Goal: Find specific page/section: Find specific page/section

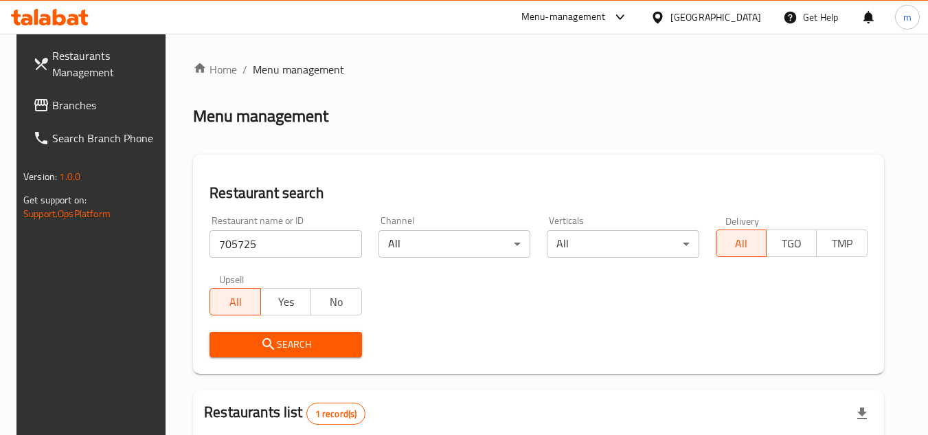
scroll to position [178, 0]
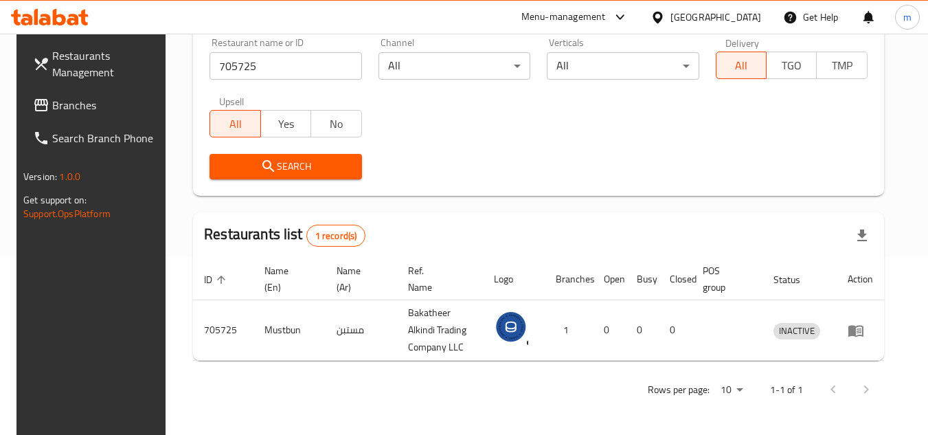
click at [665, 14] on icon at bounding box center [657, 17] width 14 height 14
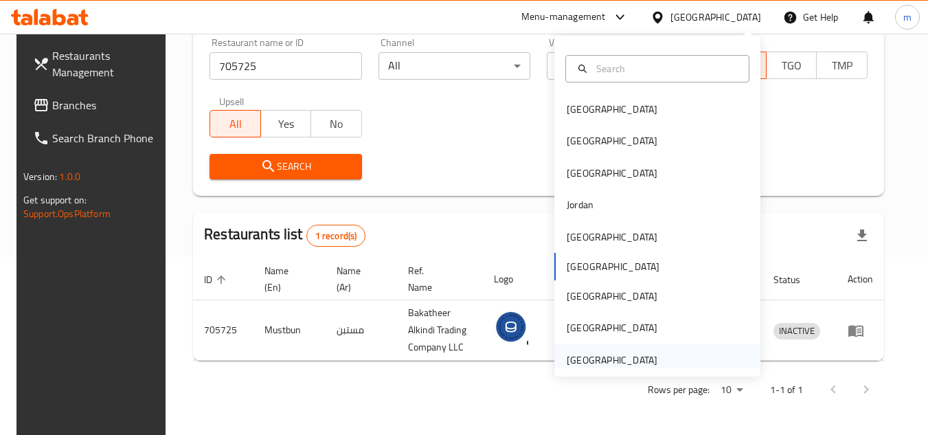
click at [591, 361] on div "[GEOGRAPHIC_DATA]" at bounding box center [612, 359] width 91 height 15
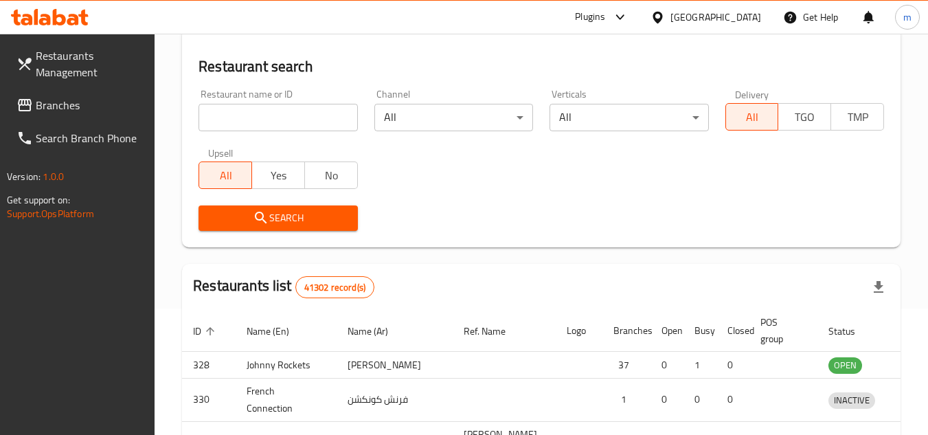
scroll to position [178, 0]
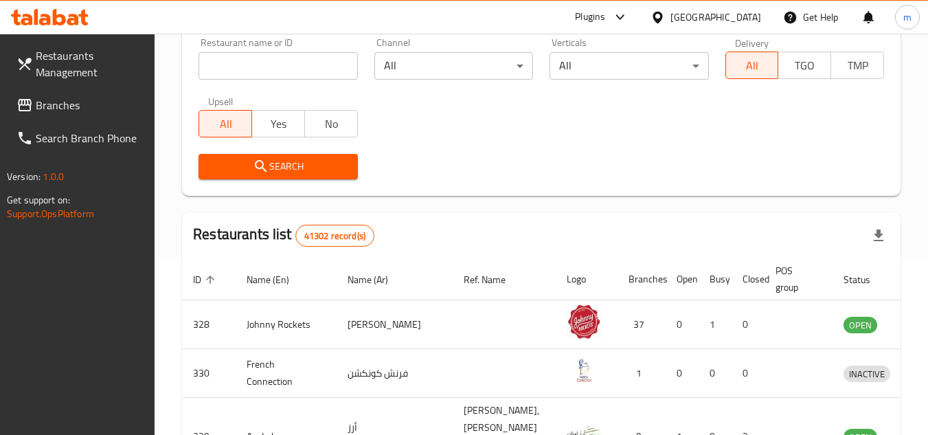
click at [67, 113] on span "Branches" at bounding box center [90, 105] width 109 height 16
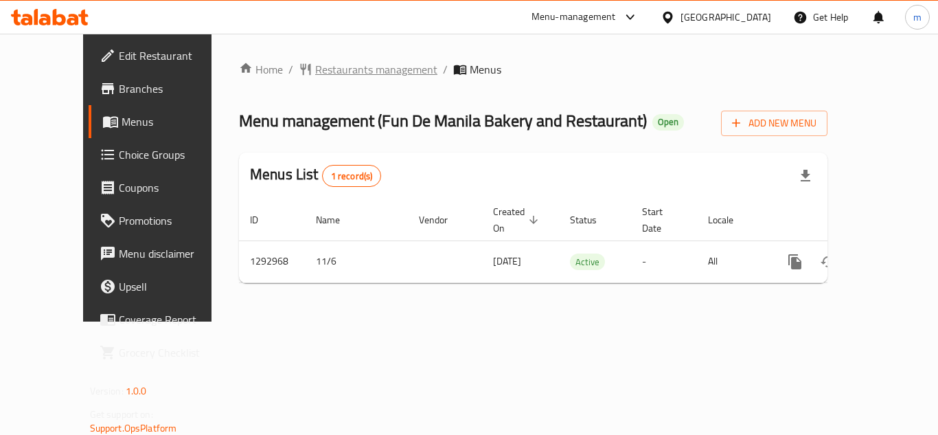
click at [315, 70] on span "Restaurants management" at bounding box center [376, 69] width 122 height 16
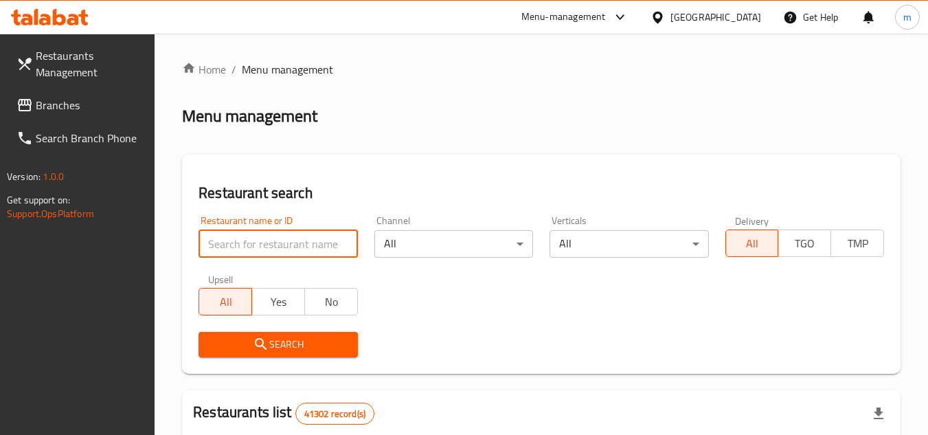
click at [292, 242] on input "search" at bounding box center [277, 243] width 159 height 27
paste input "699319"
type input "699319"
click at [255, 355] on button "Search" at bounding box center [277, 344] width 159 height 25
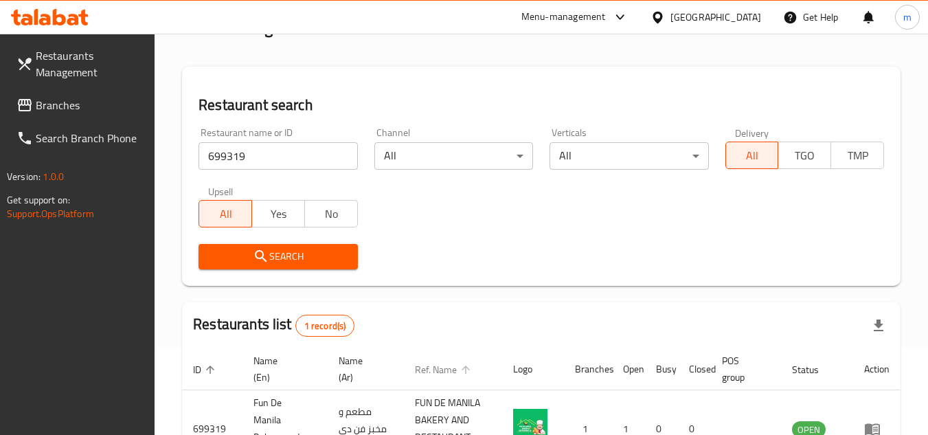
scroll to position [178, 0]
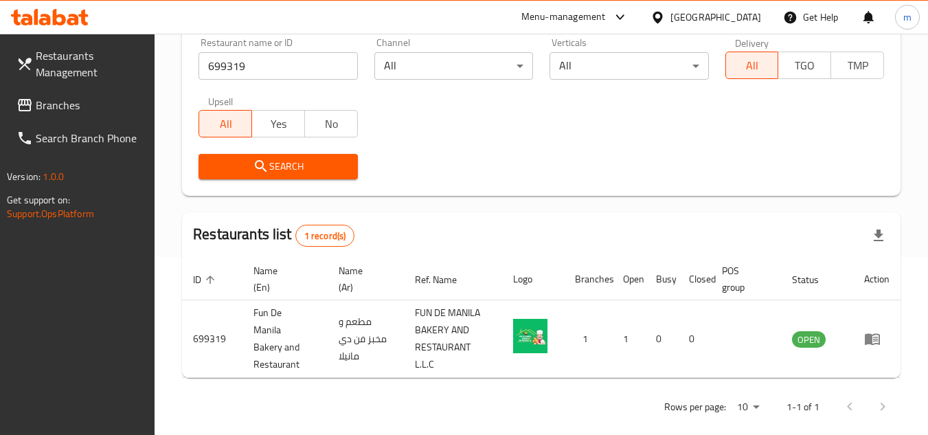
click at [709, 14] on div "[GEOGRAPHIC_DATA]" at bounding box center [715, 17] width 91 height 15
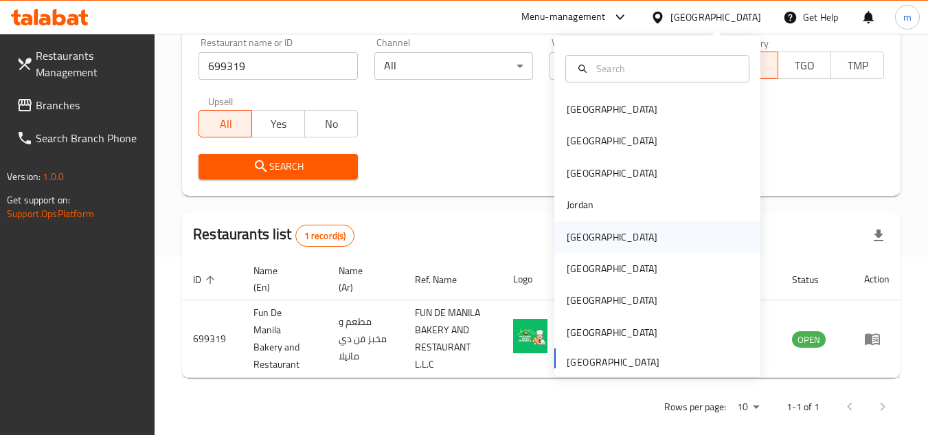
click at [582, 234] on div "Kuwait" at bounding box center [612, 236] width 91 height 15
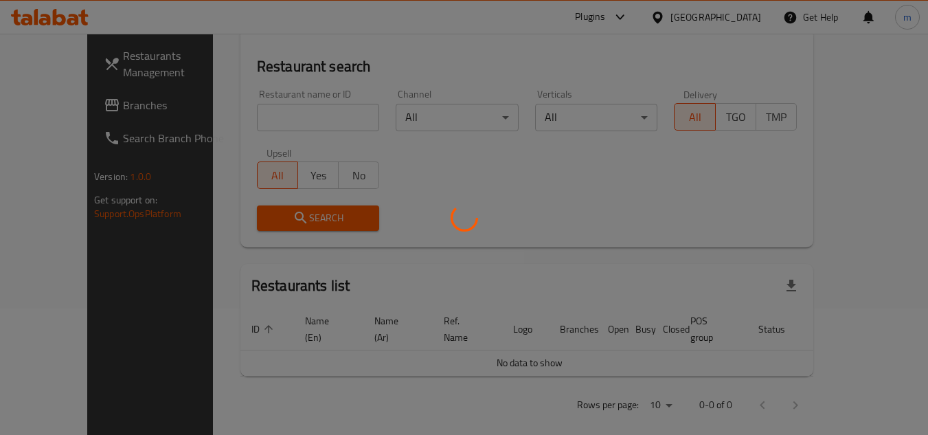
scroll to position [178, 0]
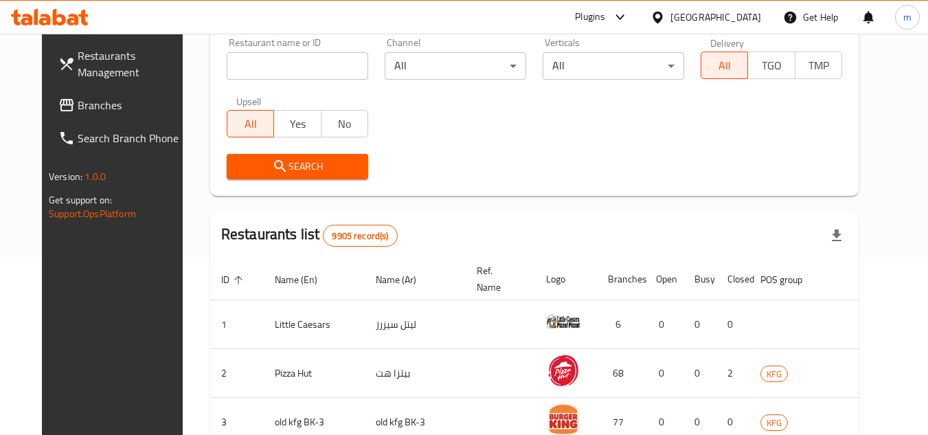
click at [79, 113] on link "Branches" at bounding box center [122, 105] width 150 height 33
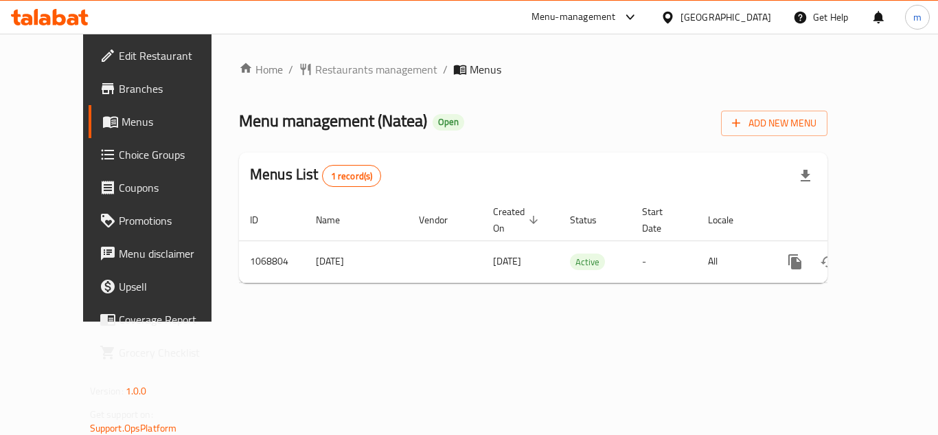
click at [323, 70] on div "Home / Restaurants management / Menus Menu management ( Natea ) Open Add New Me…" at bounding box center [533, 177] width 589 height 233
click at [323, 70] on span "Restaurants management" at bounding box center [376, 69] width 122 height 16
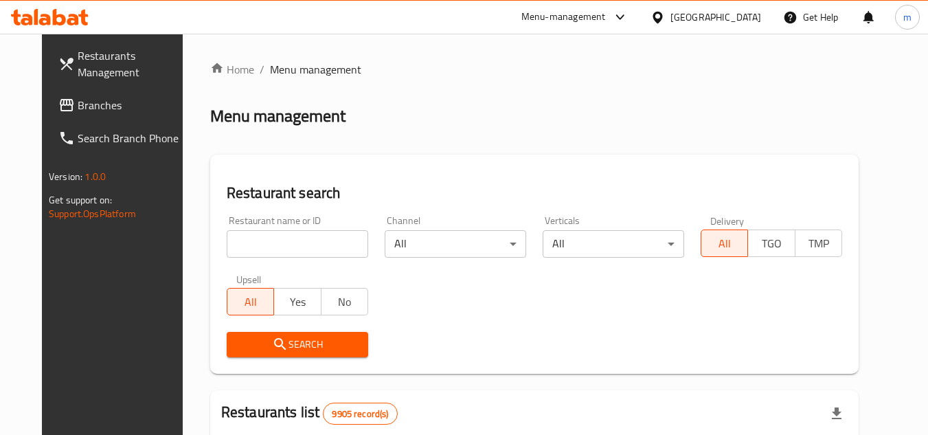
click at [284, 231] on input "search" at bounding box center [297, 243] width 141 height 27
paste input "/663601/"
type input "663601"
click at [303, 342] on span "Search" at bounding box center [298, 344] width 120 height 17
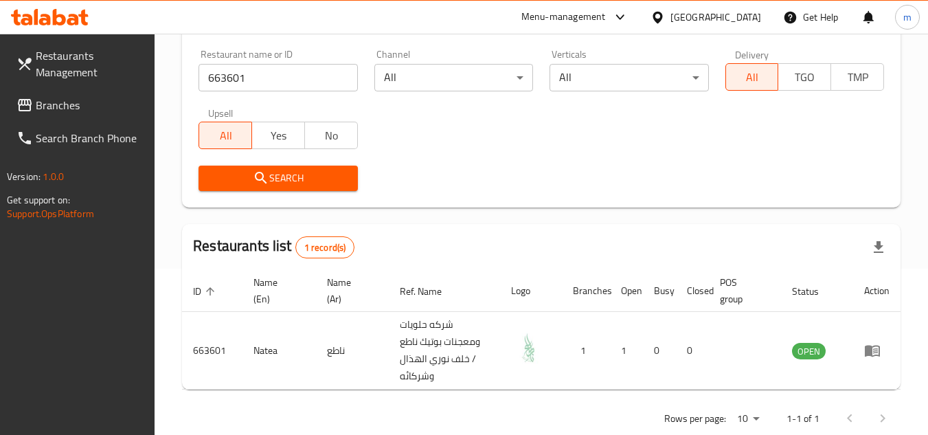
scroll to position [195, 0]
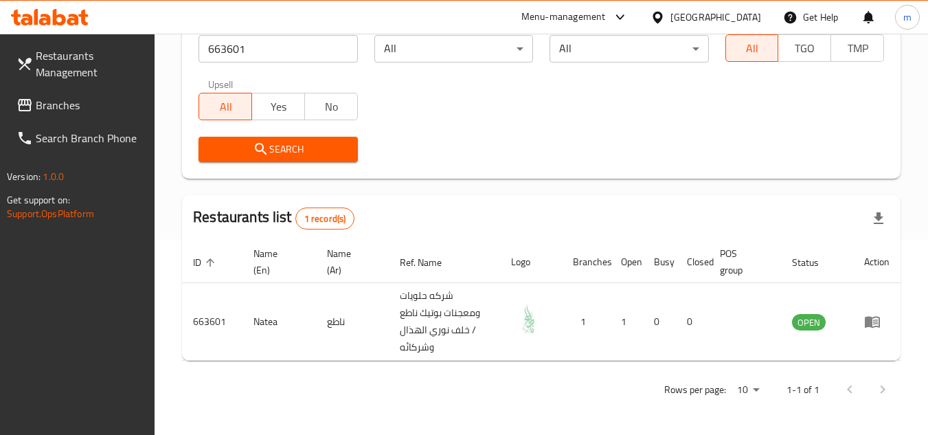
click at [742, 17] on div "[GEOGRAPHIC_DATA]" at bounding box center [715, 17] width 91 height 15
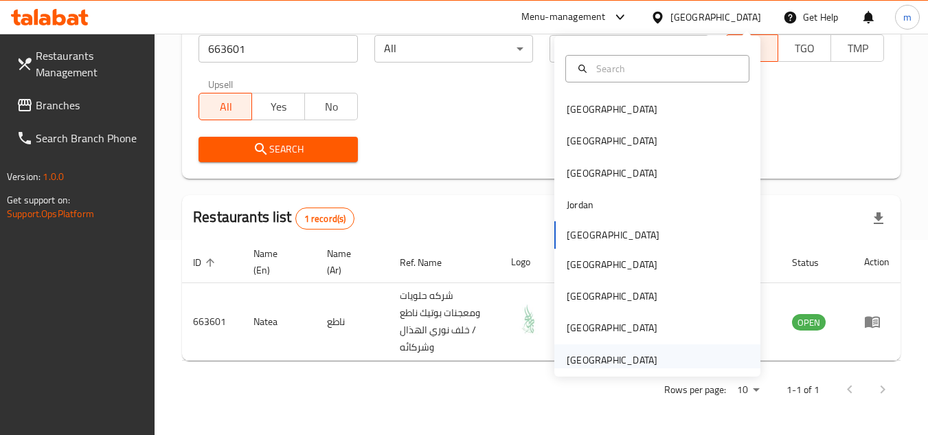
click at [608, 367] on div "[GEOGRAPHIC_DATA]" at bounding box center [612, 360] width 113 height 32
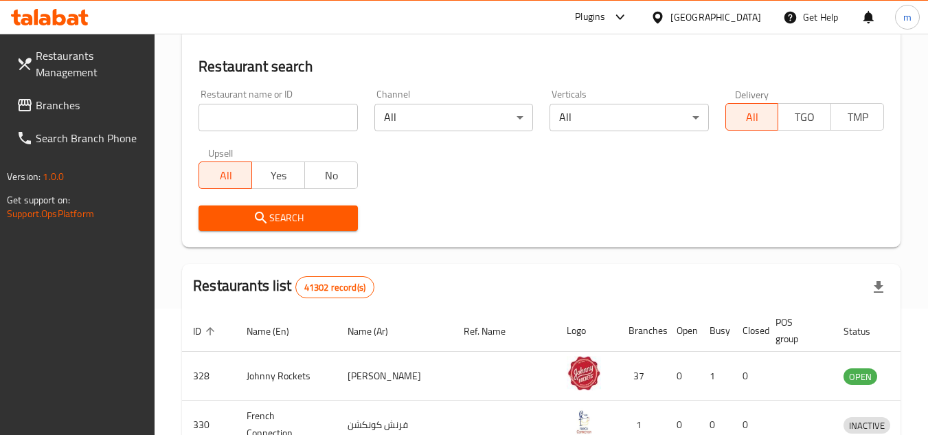
scroll to position [195, 0]
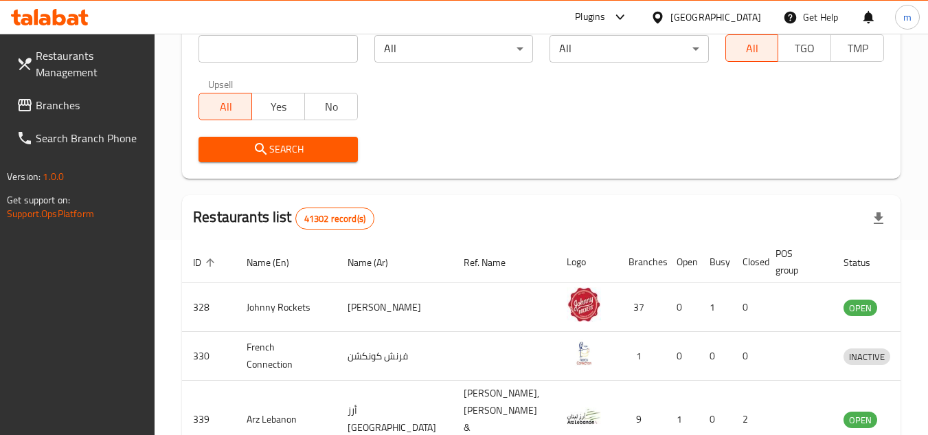
click at [62, 106] on span "Branches" at bounding box center [90, 105] width 109 height 16
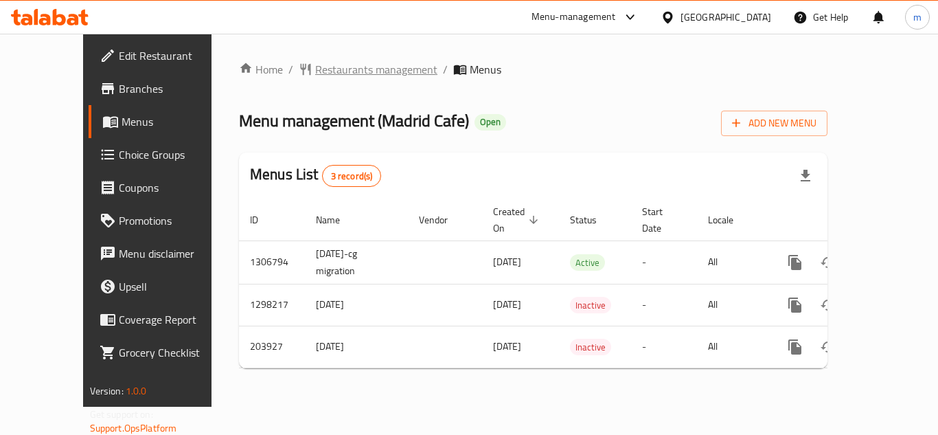
click at [334, 71] on span "Restaurants management" at bounding box center [376, 69] width 122 height 16
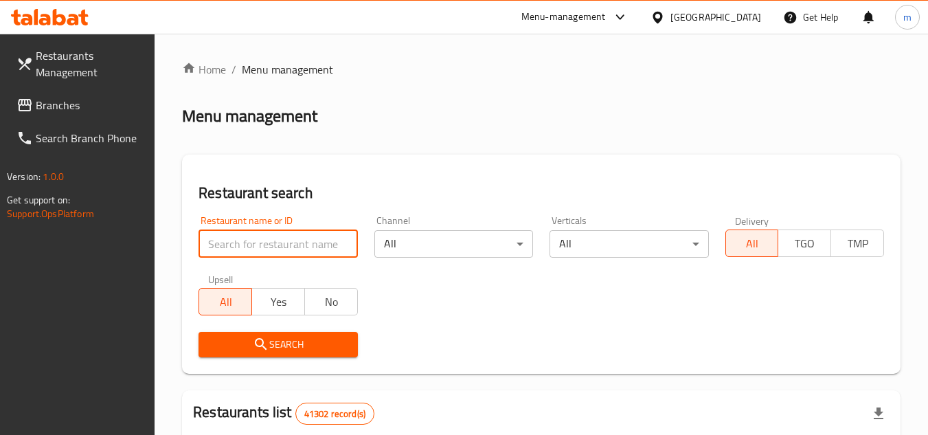
click at [289, 251] on input "search" at bounding box center [277, 243] width 159 height 27
paste input "622664"
type input "622664"
click at [295, 343] on span "Search" at bounding box center [277, 344] width 137 height 17
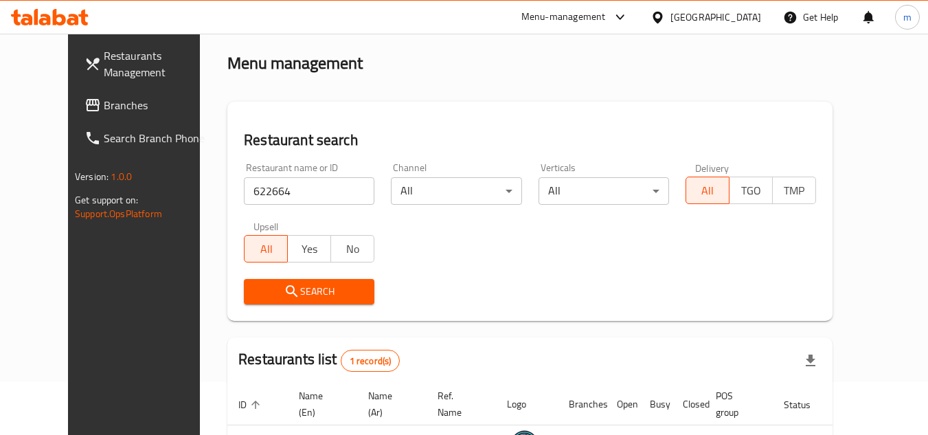
scroll to position [166, 0]
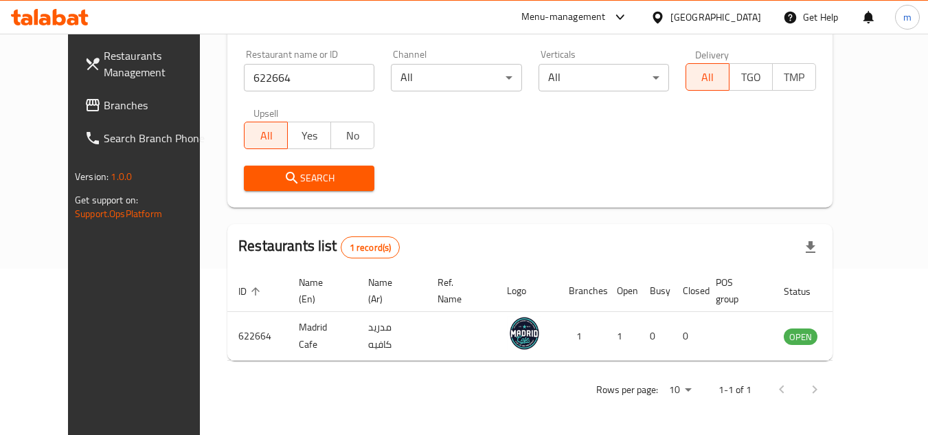
click at [690, 15] on div "[GEOGRAPHIC_DATA]" at bounding box center [715, 17] width 91 height 15
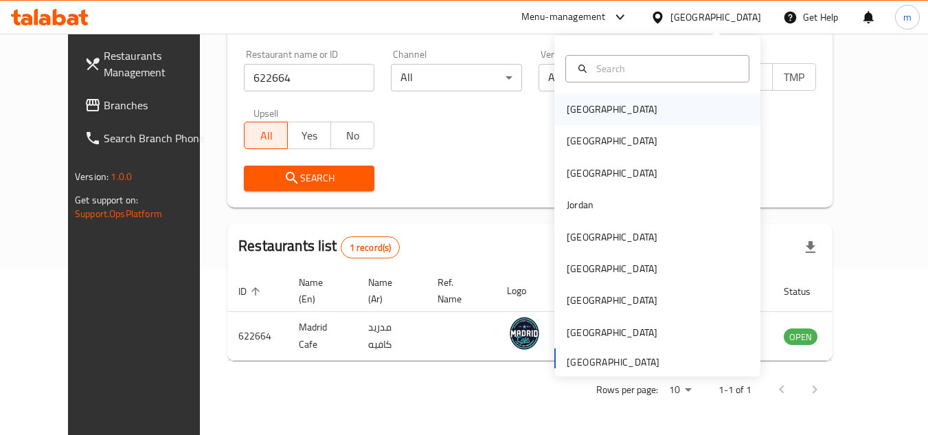
click at [622, 112] on div "Bahrain" at bounding box center [657, 109] width 206 height 32
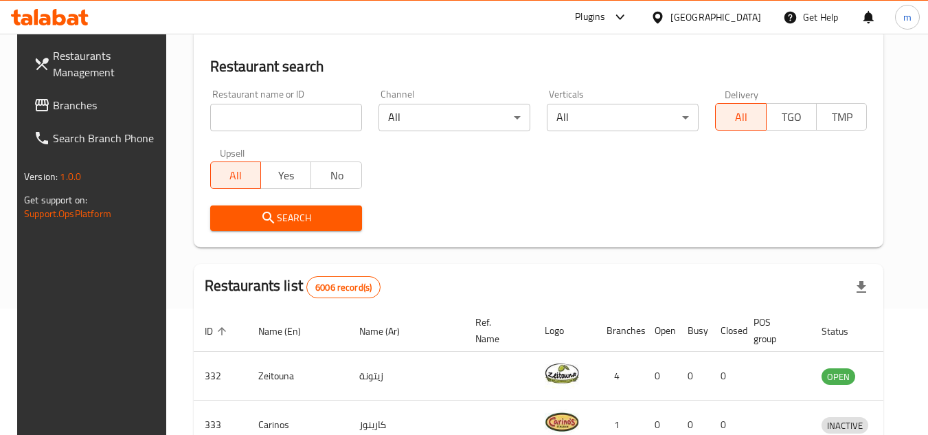
scroll to position [166, 0]
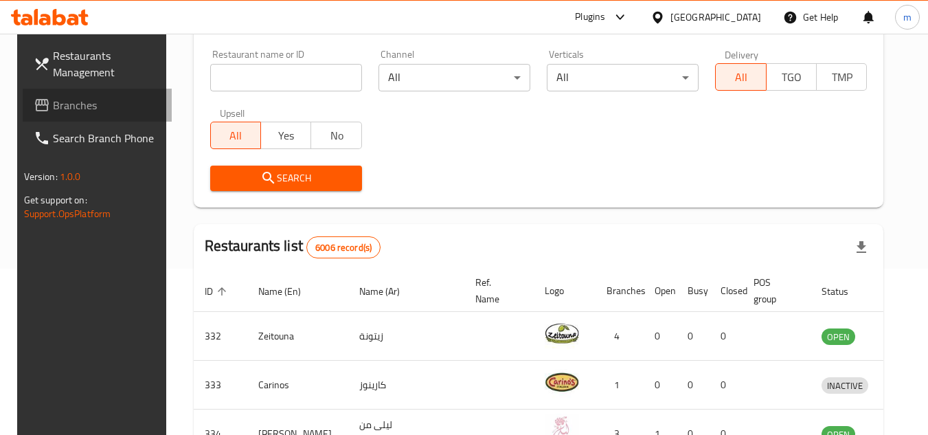
click at [53, 113] on span "Branches" at bounding box center [107, 105] width 109 height 16
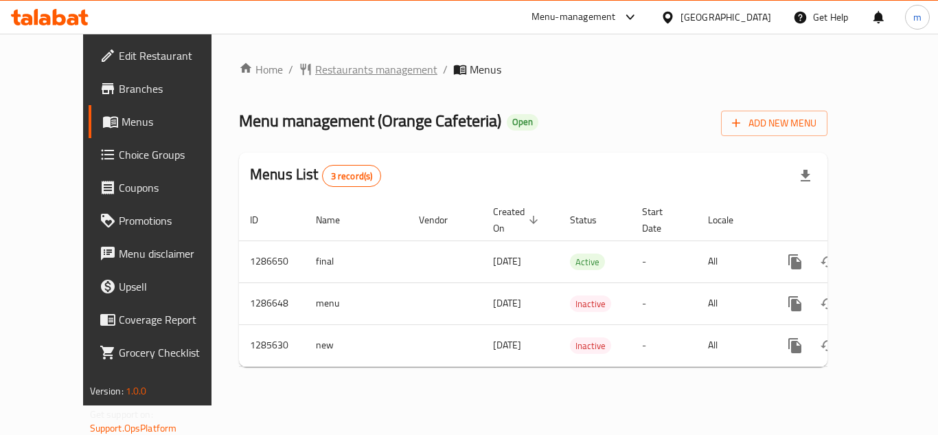
click at [323, 73] on span "Restaurants management" at bounding box center [376, 69] width 122 height 16
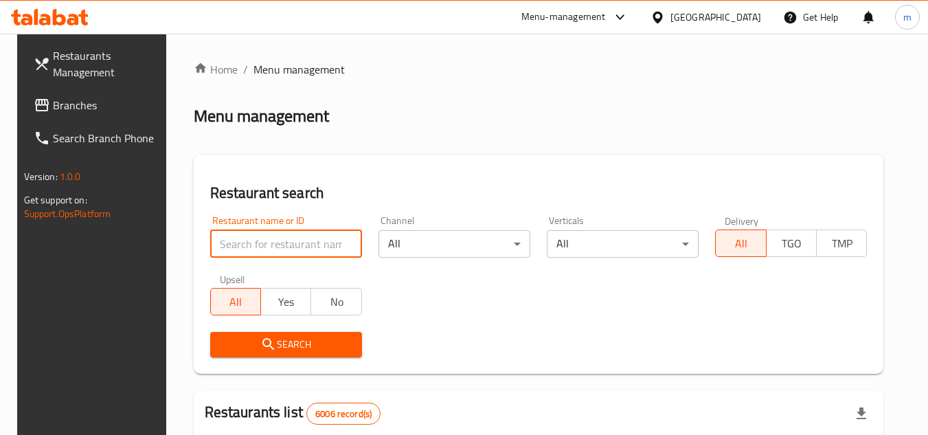
click at [291, 255] on input "search" at bounding box center [286, 243] width 152 height 27
paste input "695988"
type input "695988"
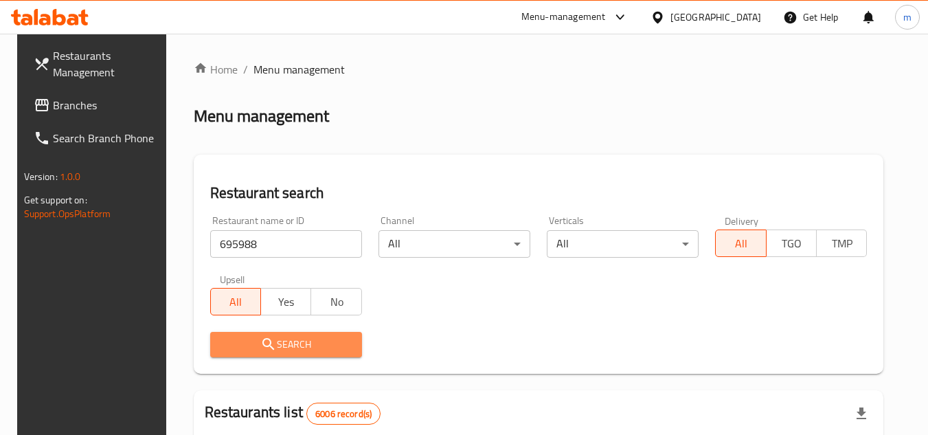
click at [275, 341] on span "Search" at bounding box center [286, 344] width 130 height 17
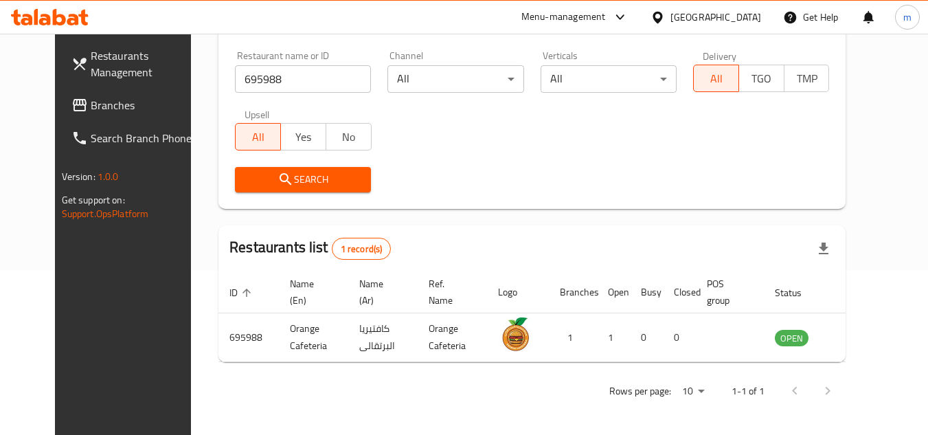
scroll to position [166, 0]
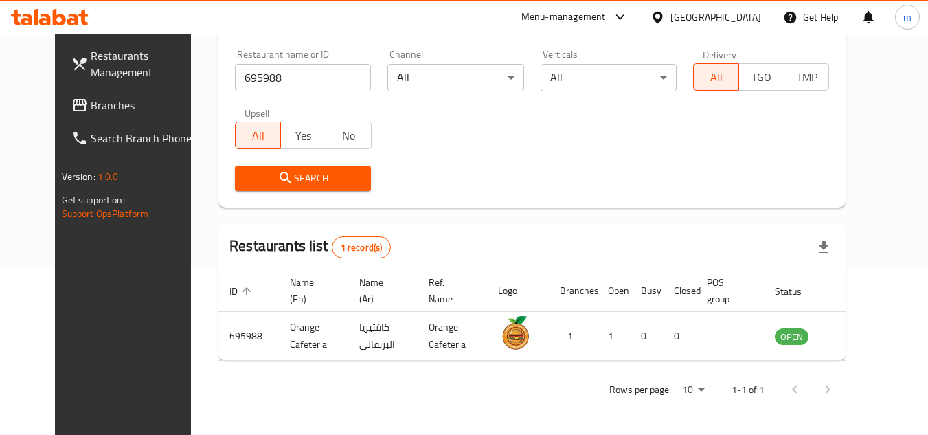
click at [747, 17] on div "Bahrain" at bounding box center [715, 17] width 91 height 15
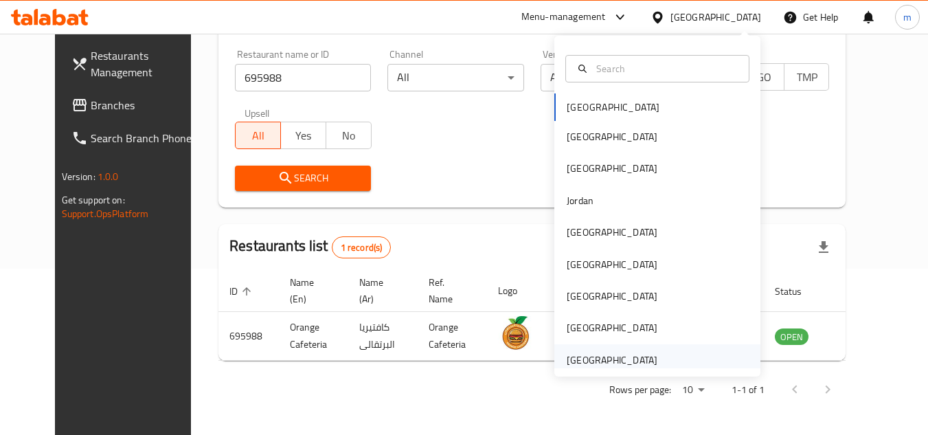
click at [619, 355] on div "[GEOGRAPHIC_DATA]" at bounding box center [612, 359] width 91 height 15
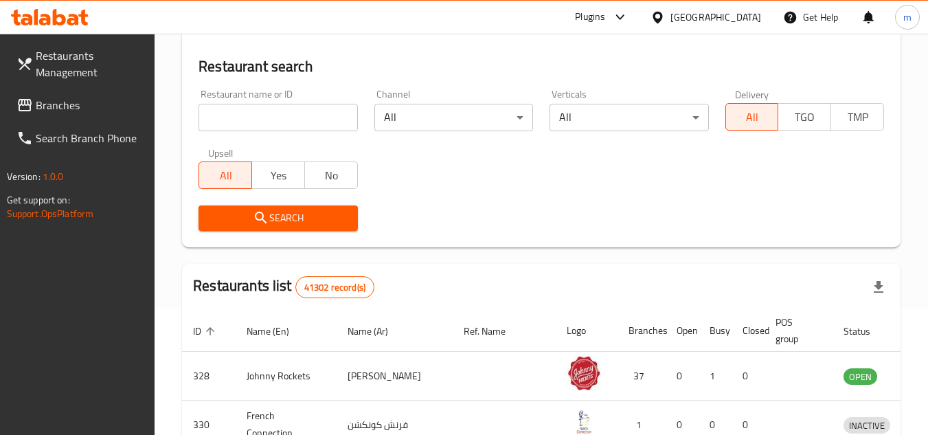
scroll to position [166, 0]
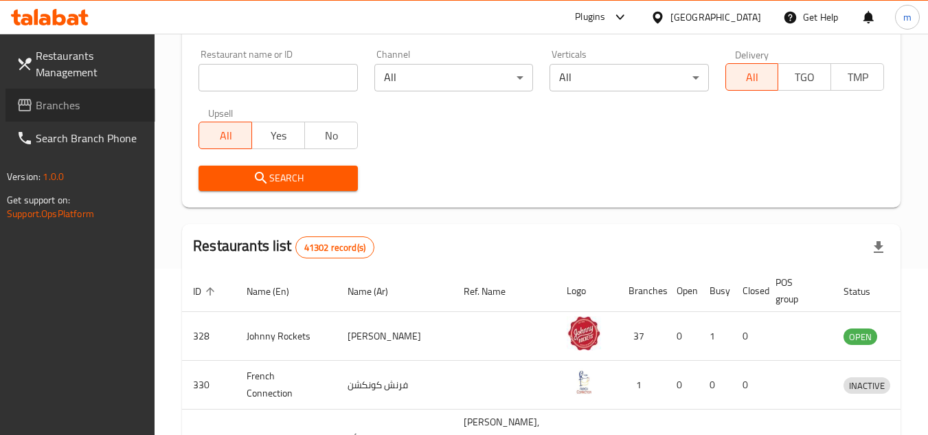
click at [73, 89] on link "Branches" at bounding box center [80, 105] width 150 height 33
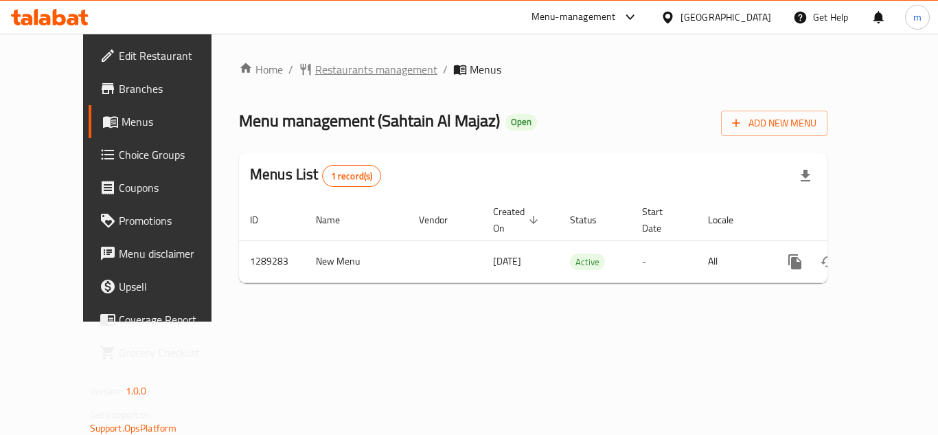
click at [350, 69] on span "Restaurants management" at bounding box center [376, 69] width 122 height 16
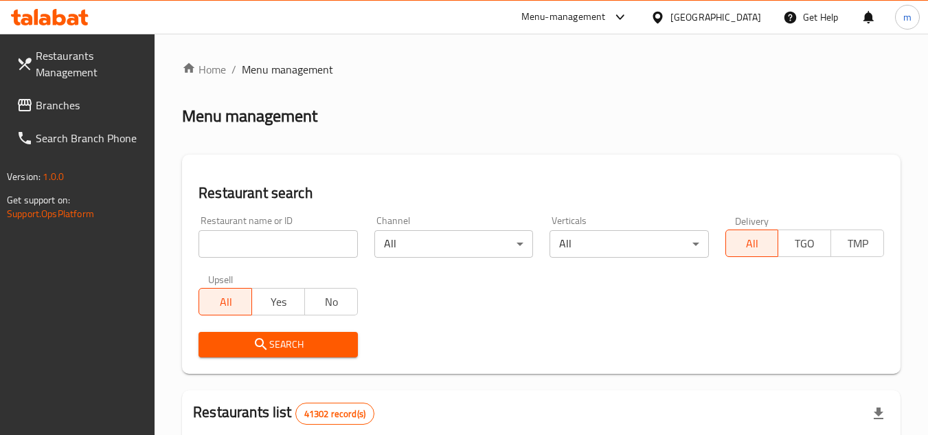
click at [303, 245] on input "search" at bounding box center [277, 243] width 159 height 27
paste input "697606"
type input "697606"
click at [277, 344] on span "Search" at bounding box center [277, 344] width 137 height 17
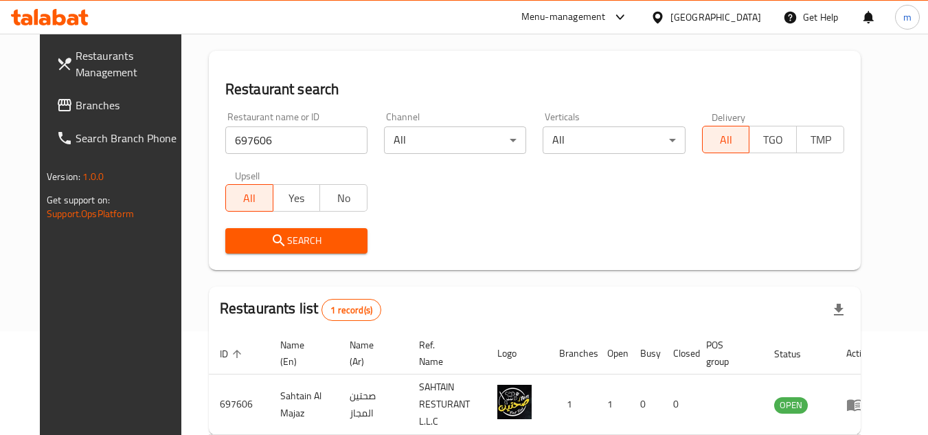
scroll to position [166, 0]
